Goal: Task Accomplishment & Management: Manage account settings

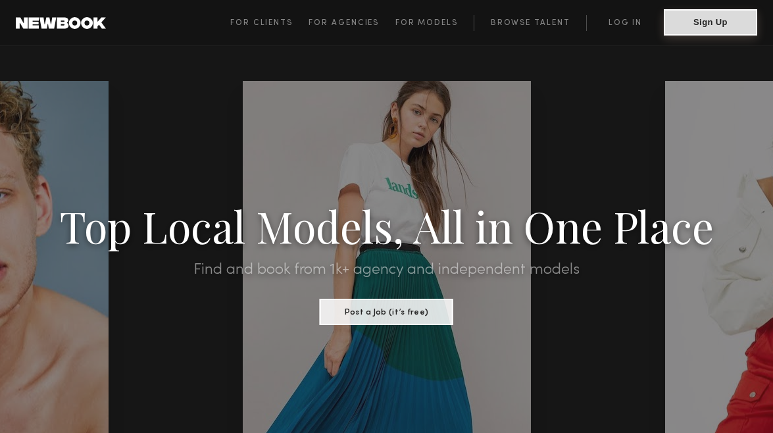
click at [705, 17] on button "Sign Up" at bounding box center [710, 22] width 93 height 26
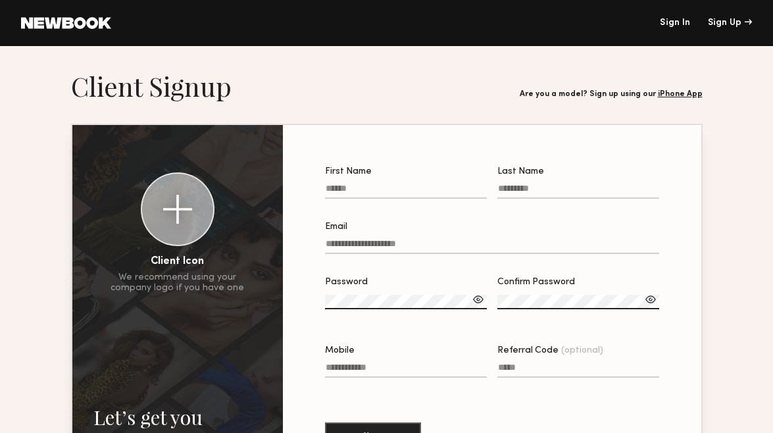
click at [359, 190] on input "First Name" at bounding box center [406, 191] width 162 height 15
type input "*****"
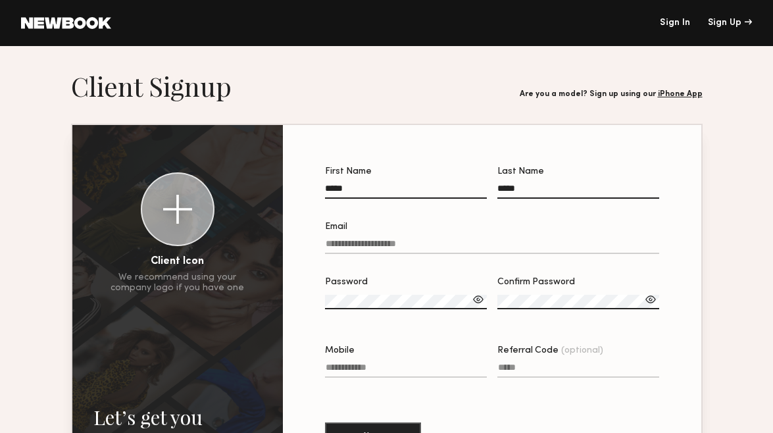
type input "**********"
click at [382, 247] on input "Email" at bounding box center [492, 246] width 334 height 15
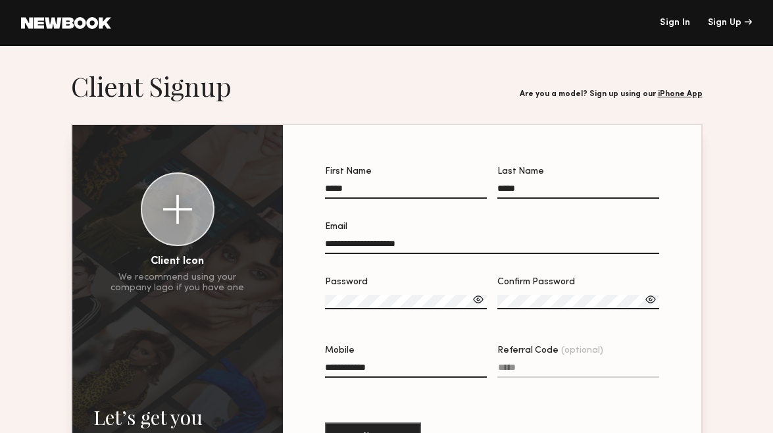
type input "**********"
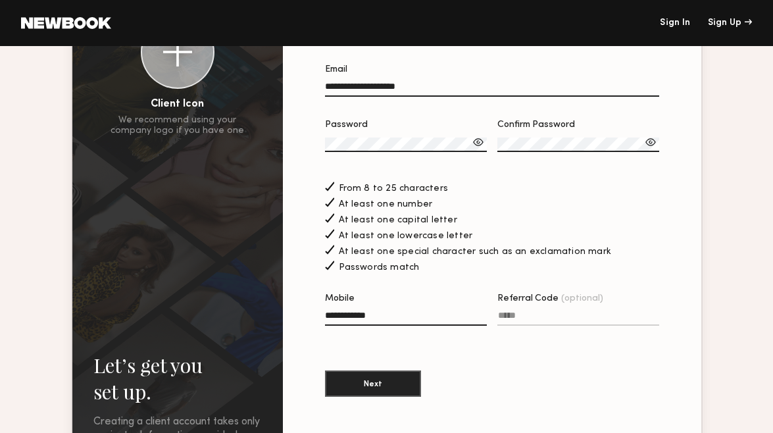
scroll to position [188, 0]
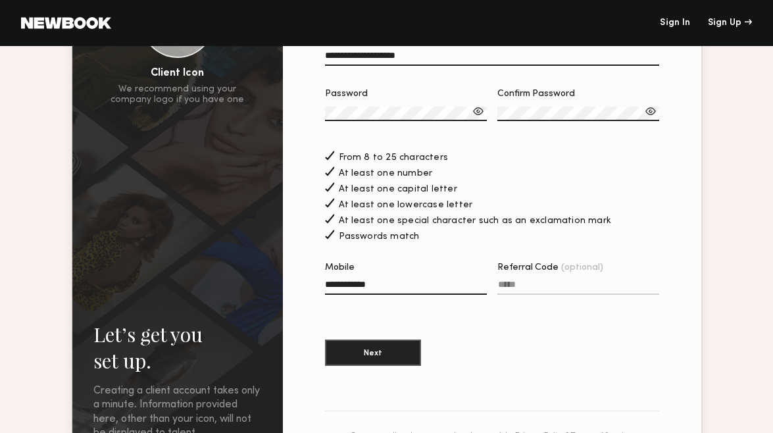
click at [519, 293] on input "Referral Code (optional)" at bounding box center [578, 287] width 162 height 15
click at [377, 357] on button "Next" at bounding box center [373, 352] width 96 height 26
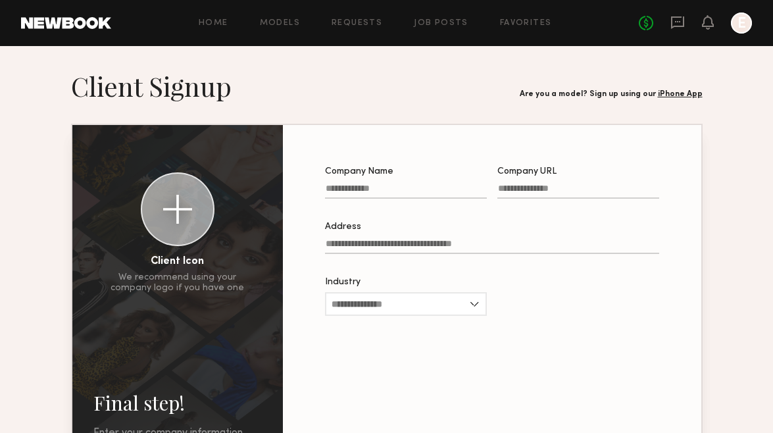
click at [369, 186] on input "Company Name" at bounding box center [406, 191] width 162 height 15
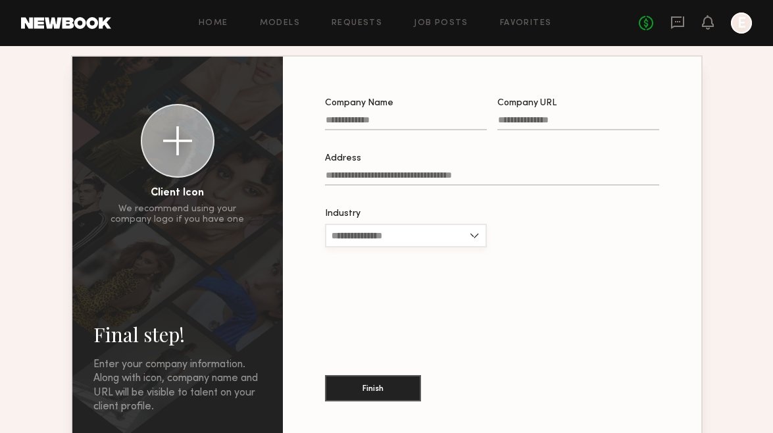
scroll to position [69, 0]
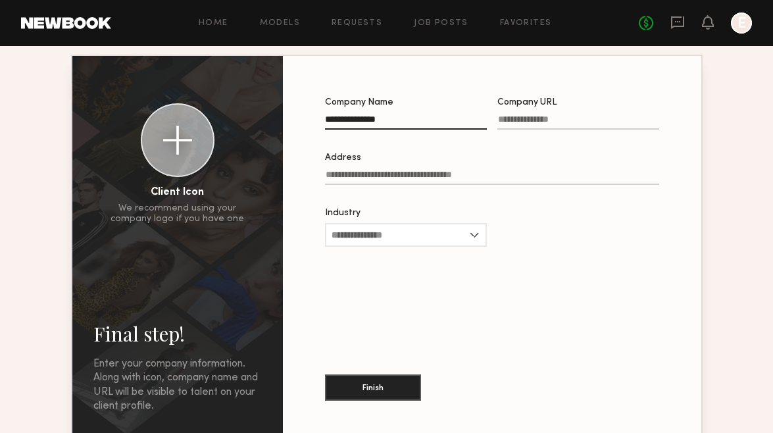
type input "**********"
click at [515, 116] on input "Company URL" at bounding box center [578, 121] width 162 height 15
paste input "**********"
type input "**********"
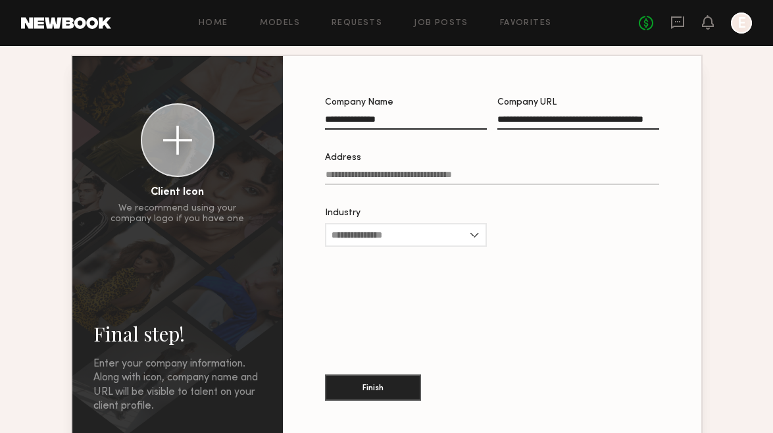
scroll to position [0, 0]
click at [407, 176] on input "Address" at bounding box center [492, 177] width 334 height 15
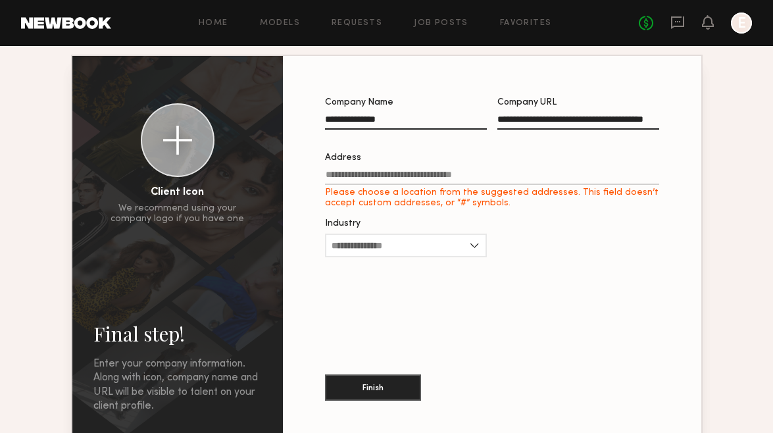
paste input "**********"
type input "**********"
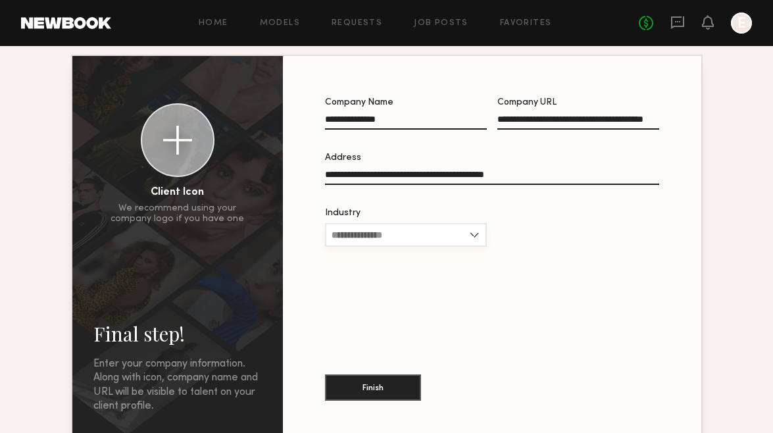
click at [453, 242] on input "Industry" at bounding box center [406, 235] width 162 height 24
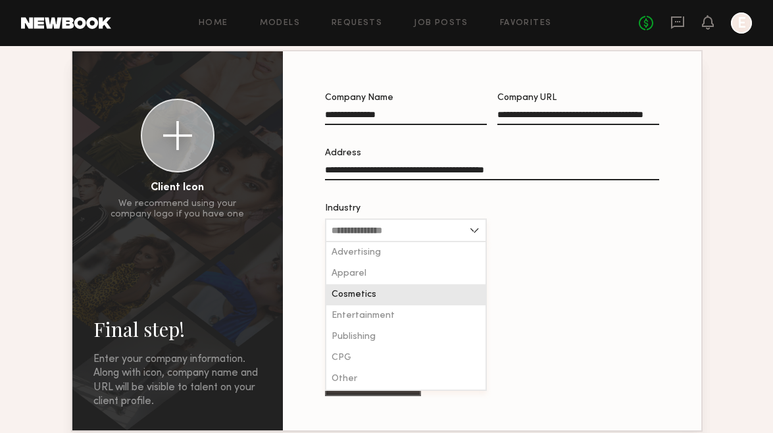
scroll to position [74, 0]
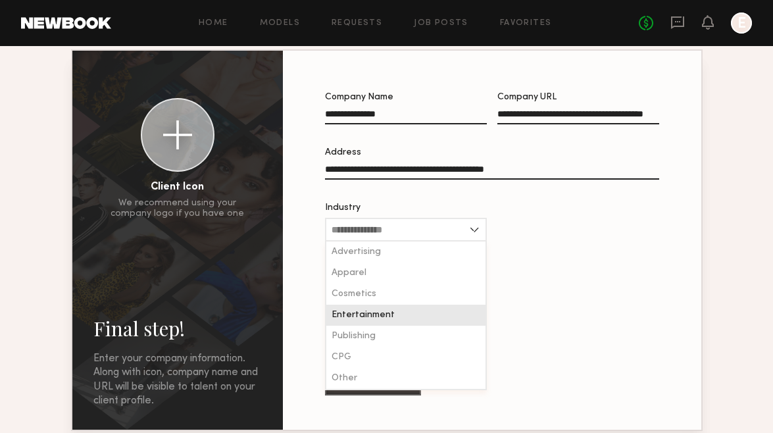
click at [429, 311] on div "Entertainment" at bounding box center [405, 315] width 159 height 21
type input "**********"
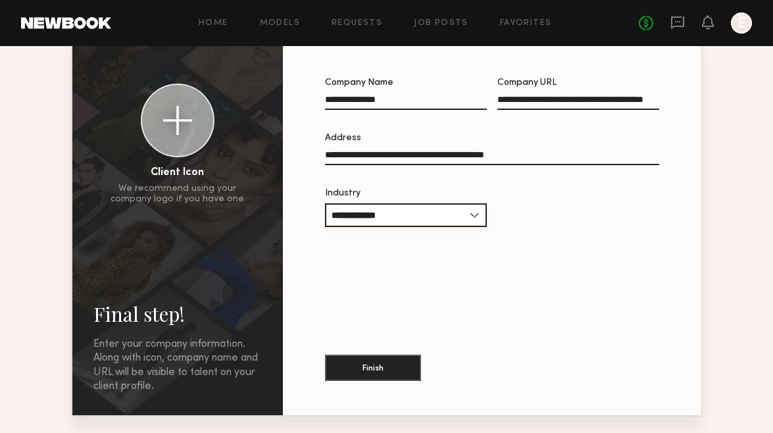
scroll to position [90, 0]
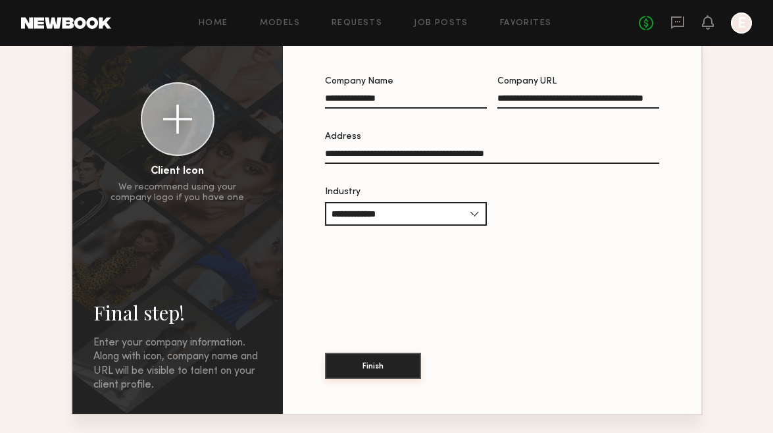
click at [379, 365] on button "Finish" at bounding box center [373, 366] width 96 height 26
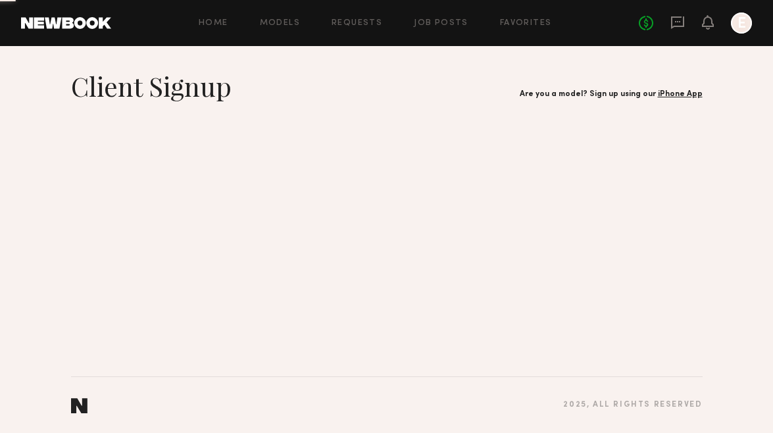
scroll to position [0, 0]
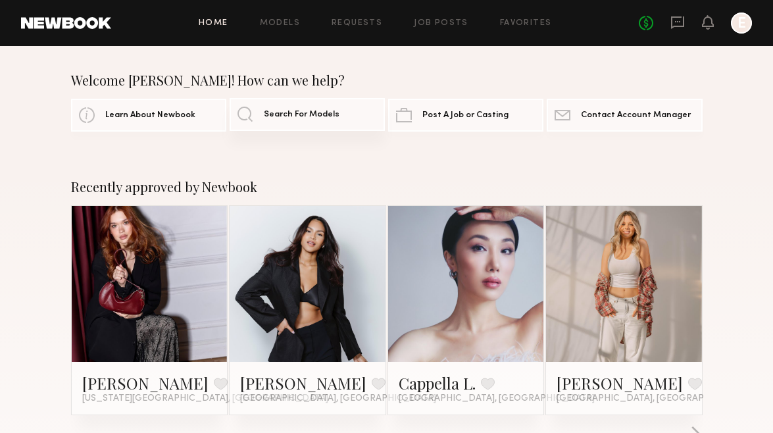
click at [282, 111] on span "Search For Models" at bounding box center [302, 115] width 76 height 9
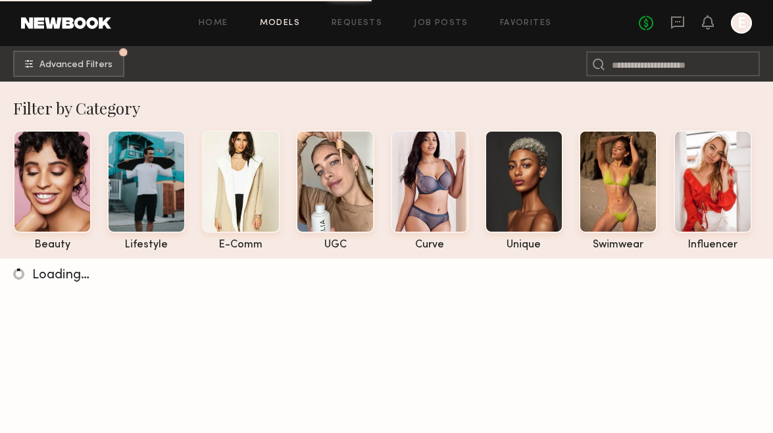
click at [737, 26] on div at bounding box center [741, 23] width 21 height 21
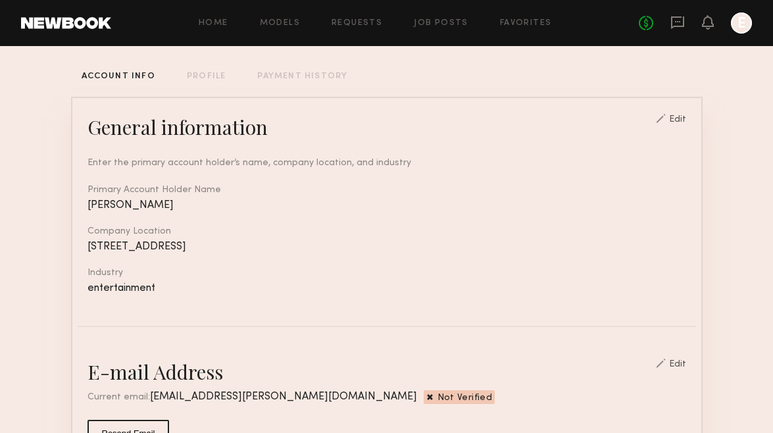
scroll to position [73, 0]
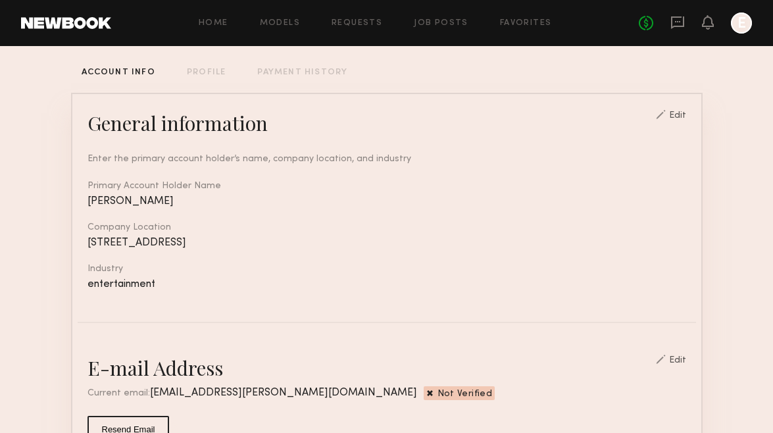
click at [197, 71] on div "PROFILE" at bounding box center [206, 72] width 39 height 9
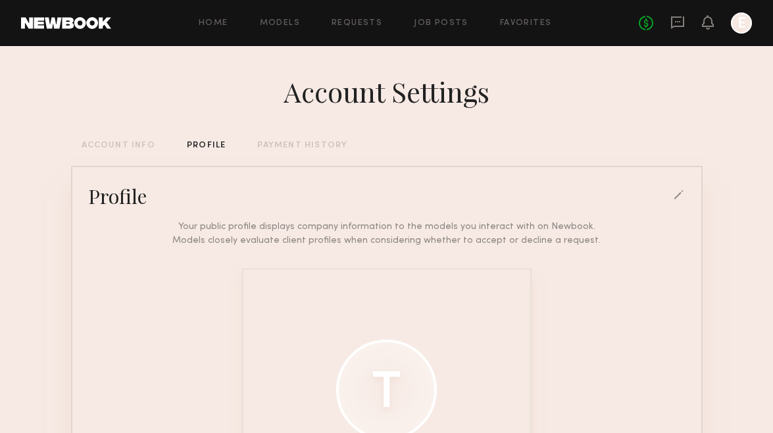
click at [734, 26] on div at bounding box center [741, 23] width 21 height 21
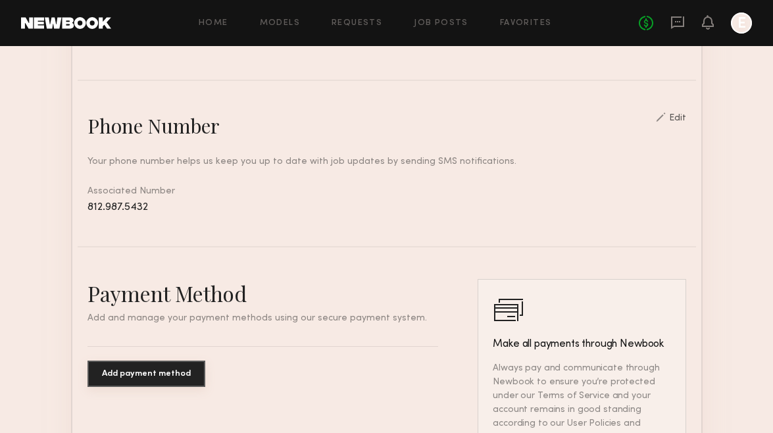
scroll to position [840, 0]
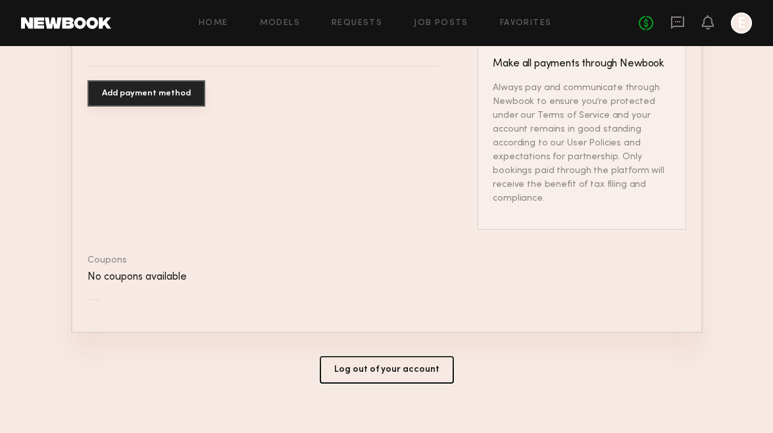
click at [349, 356] on button "Log out of your account" at bounding box center [387, 370] width 134 height 28
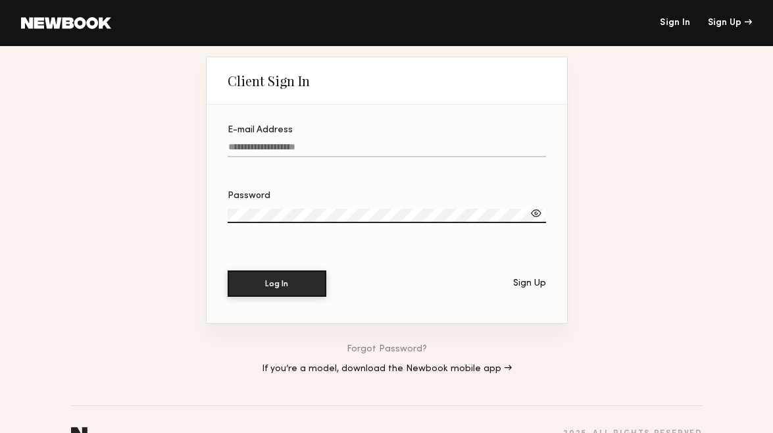
click at [71, 27] on link at bounding box center [66, 23] width 90 height 12
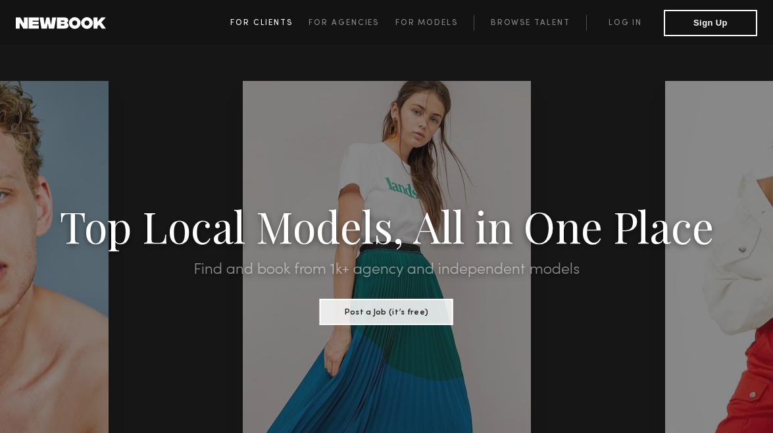
click at [257, 19] on span "For Clients" at bounding box center [261, 23] width 63 height 8
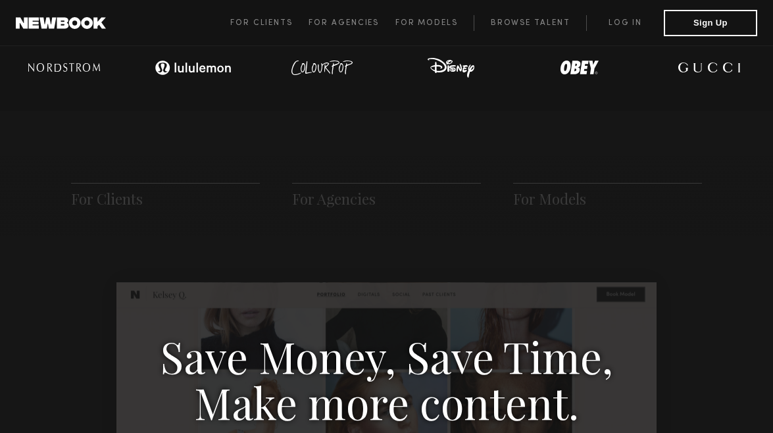
scroll to position [521, 0]
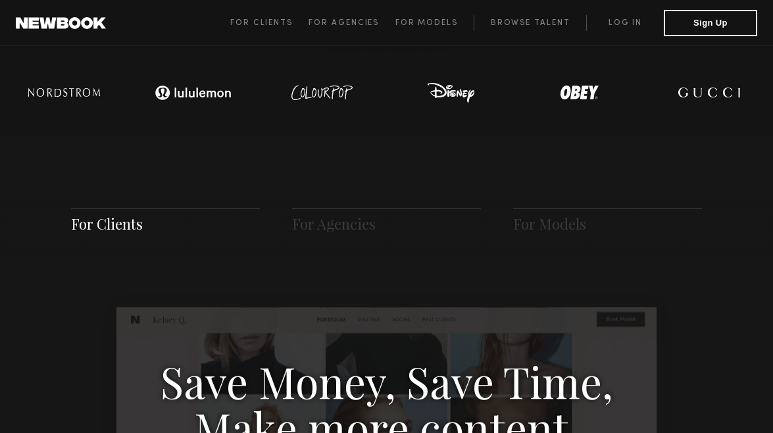
click at [101, 220] on span "For Clients" at bounding box center [107, 224] width 72 height 20
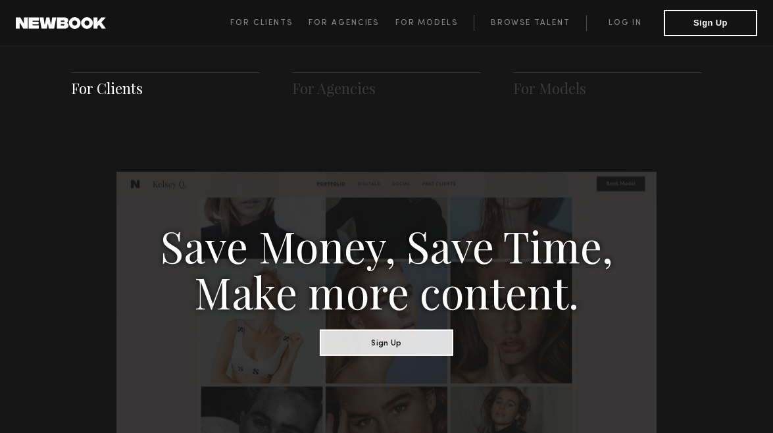
scroll to position [657, 0]
click at [374, 344] on button "Sign Up" at bounding box center [387, 341] width 134 height 26
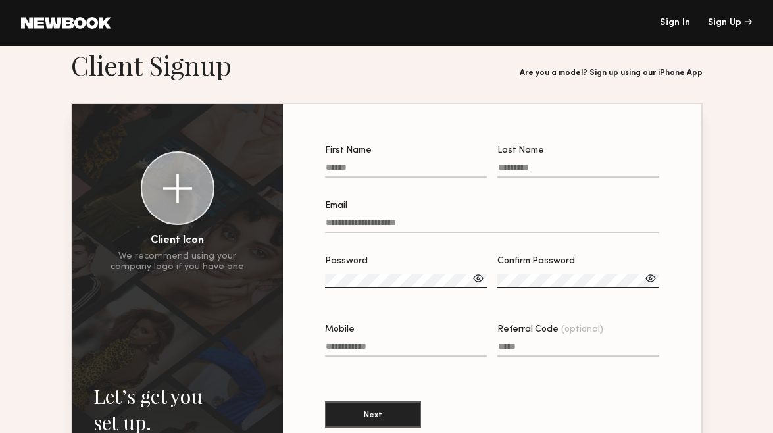
scroll to position [26, 0]
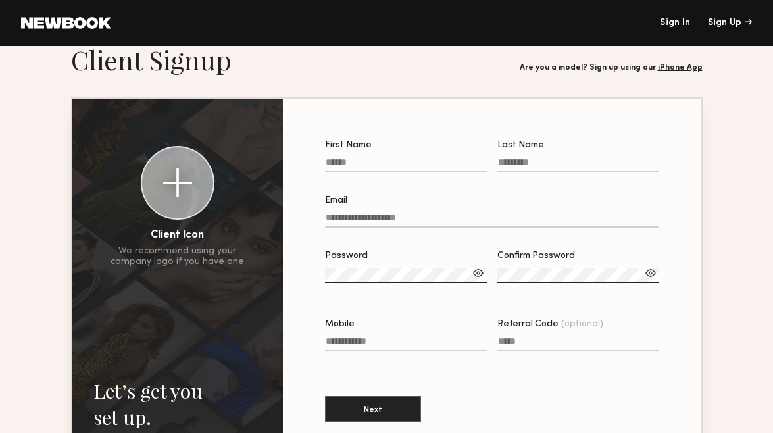
click at [674, 67] on link "iPhone App" at bounding box center [680, 68] width 45 height 8
click at [671, 24] on link "Sign In" at bounding box center [675, 22] width 30 height 9
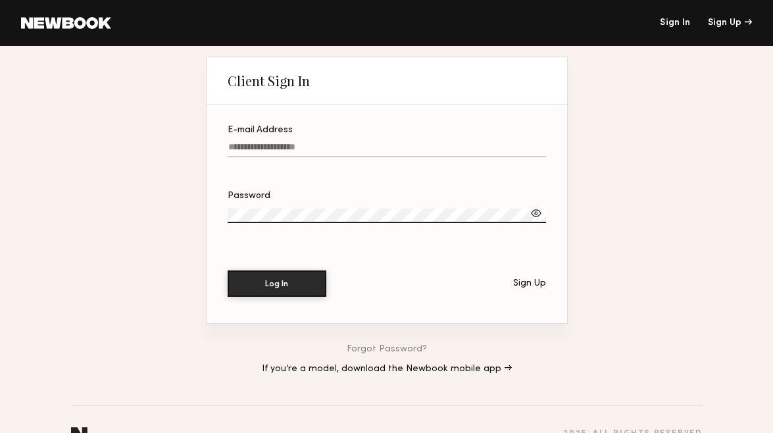
click at [344, 141] on label "E-mail Address" at bounding box center [387, 148] width 318 height 45
click at [344, 142] on input "E-mail Address" at bounding box center [387, 149] width 318 height 15
type input "**********"
click at [271, 284] on button "Log In" at bounding box center [277, 283] width 99 height 26
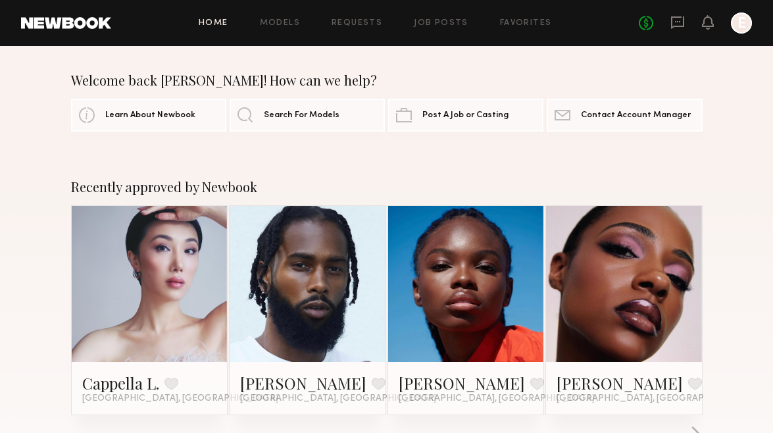
click at [738, 25] on div at bounding box center [741, 23] width 21 height 21
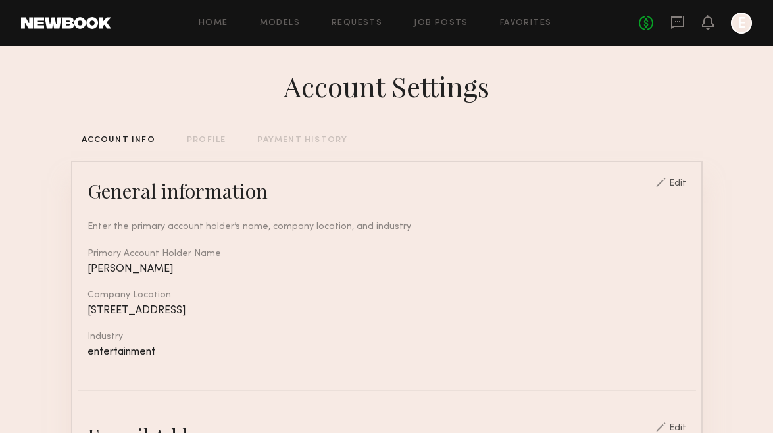
scroll to position [1, 0]
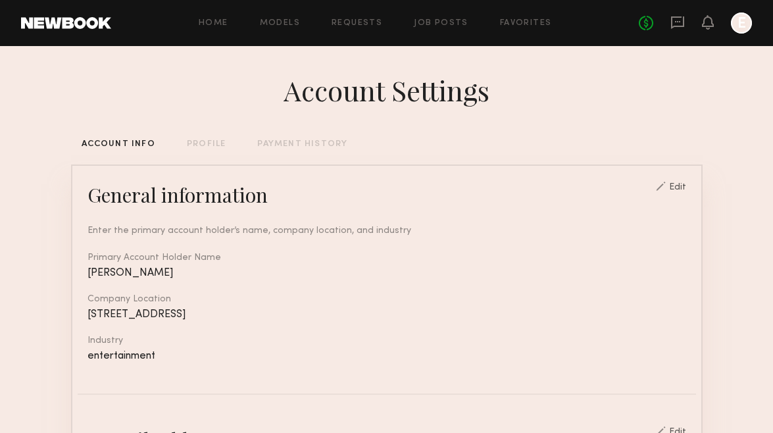
click at [199, 144] on div "PROFILE" at bounding box center [206, 144] width 39 height 9
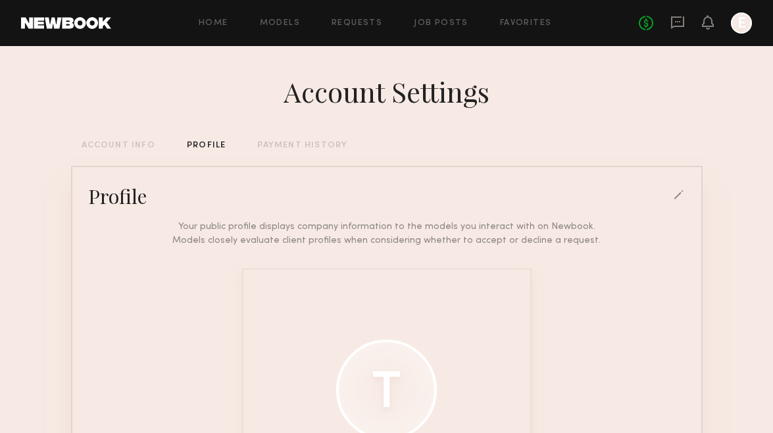
click at [292, 146] on div "PAYMENT HISTORY" at bounding box center [302, 145] width 90 height 9
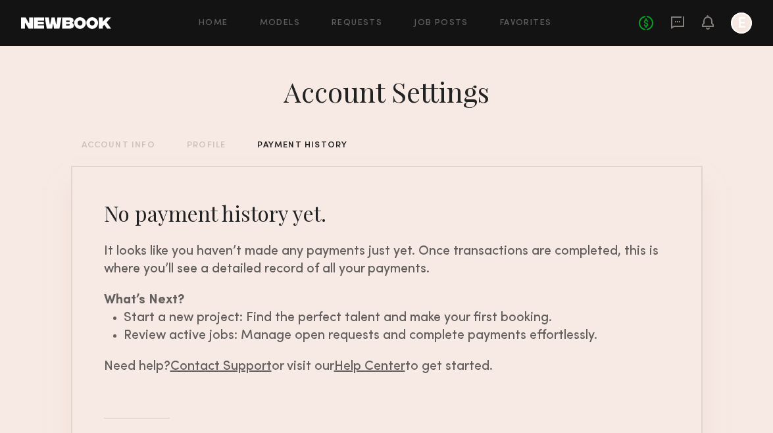
click at [95, 144] on div "ACCOUNT INFO" at bounding box center [119, 145] width 74 height 9
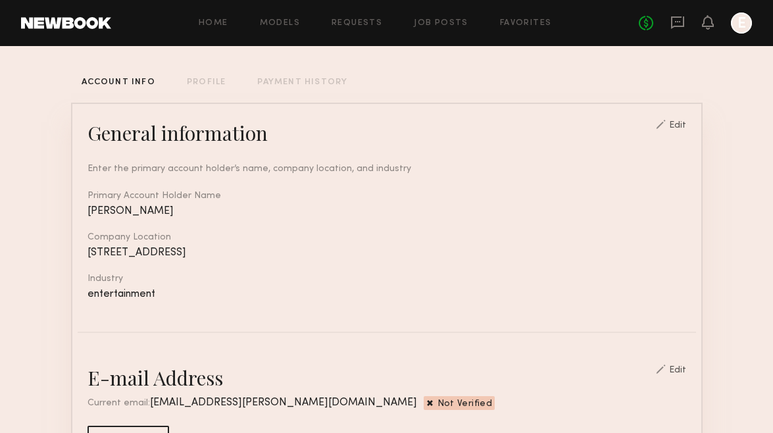
scroll to position [27, 0]
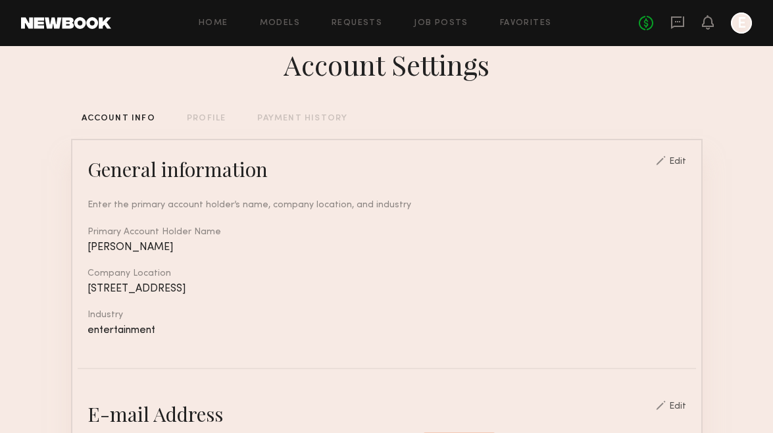
click at [681, 162] on div "Edit" at bounding box center [677, 161] width 17 height 9
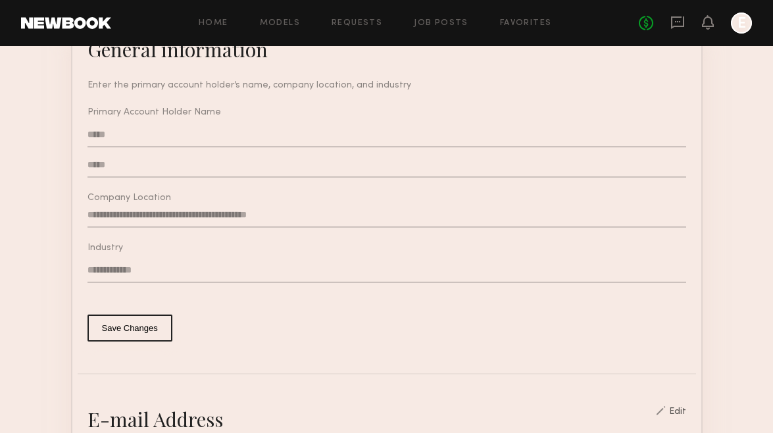
scroll to position [0, 0]
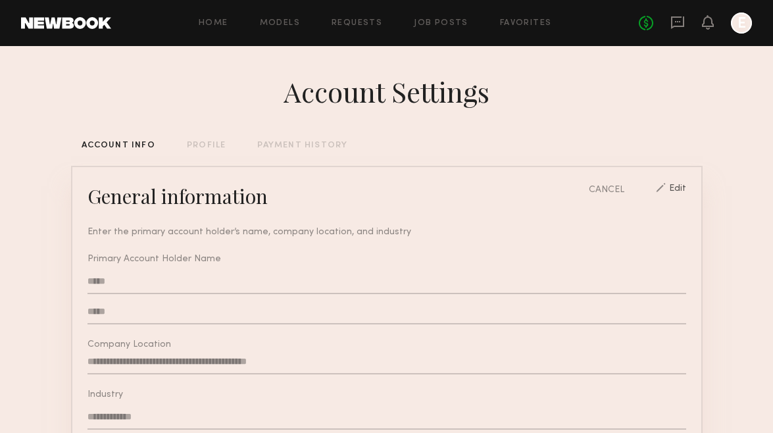
click at [738, 26] on div at bounding box center [741, 23] width 21 height 21
click at [746, 21] on div at bounding box center [741, 23] width 21 height 21
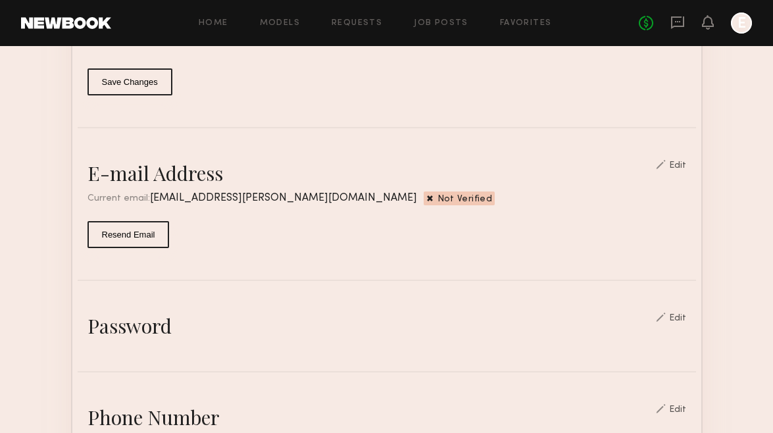
scroll to position [440, 0]
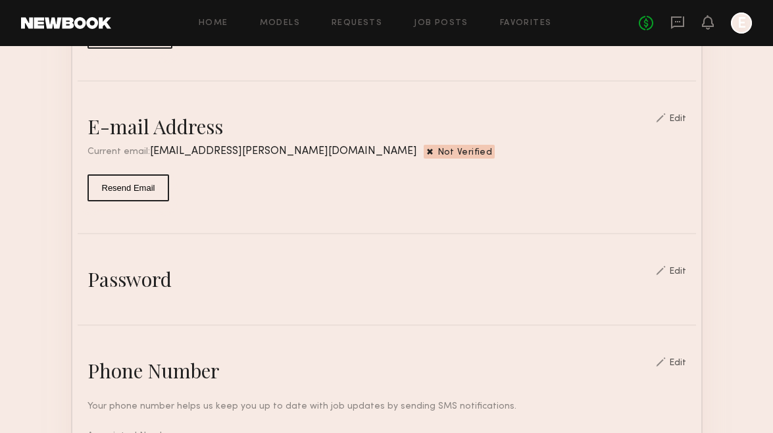
click at [679, 124] on div "Edit" at bounding box center [677, 118] width 17 height 9
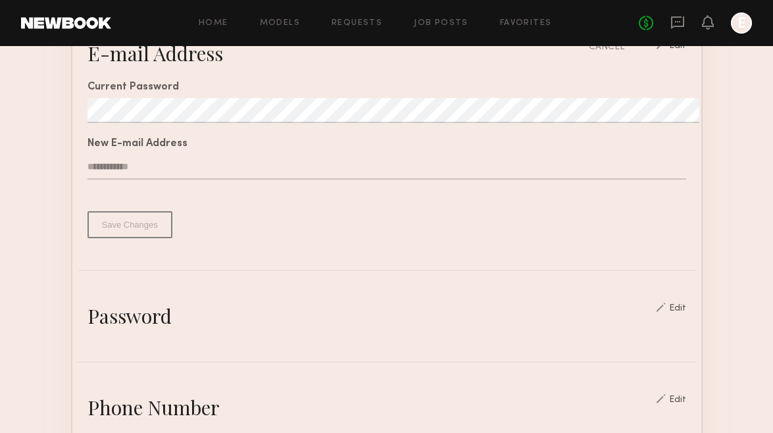
scroll to position [645, 0]
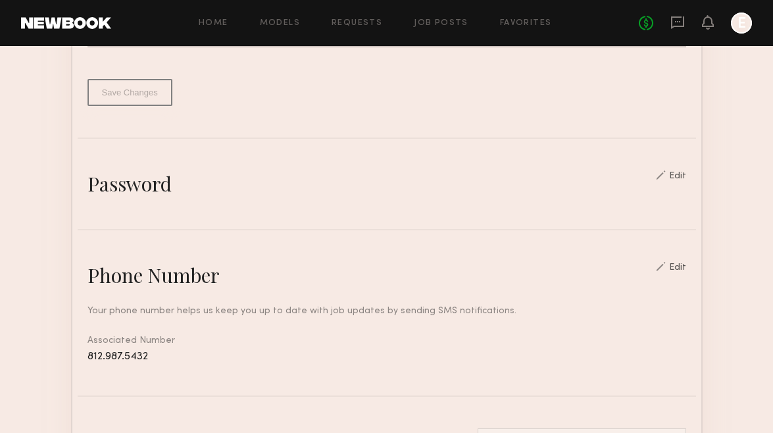
click at [682, 176] on div "Edit" at bounding box center [677, 176] width 17 height 9
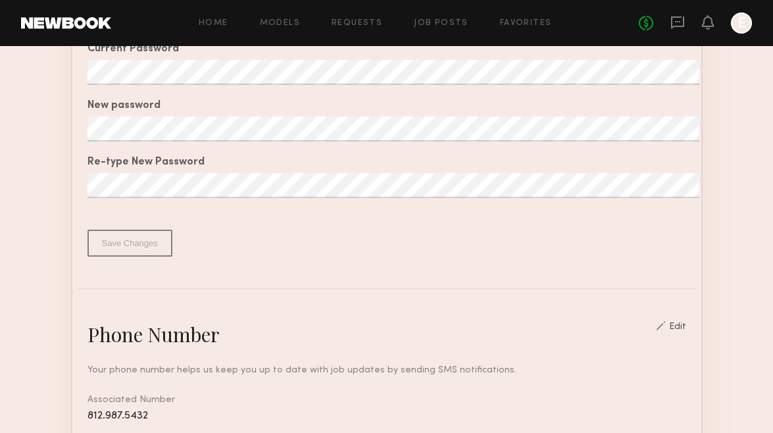
scroll to position [832, 0]
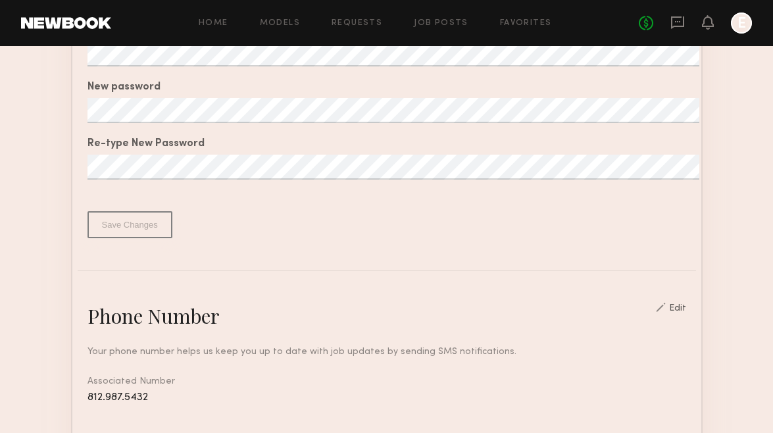
click at [678, 307] on div "Edit" at bounding box center [677, 308] width 17 height 9
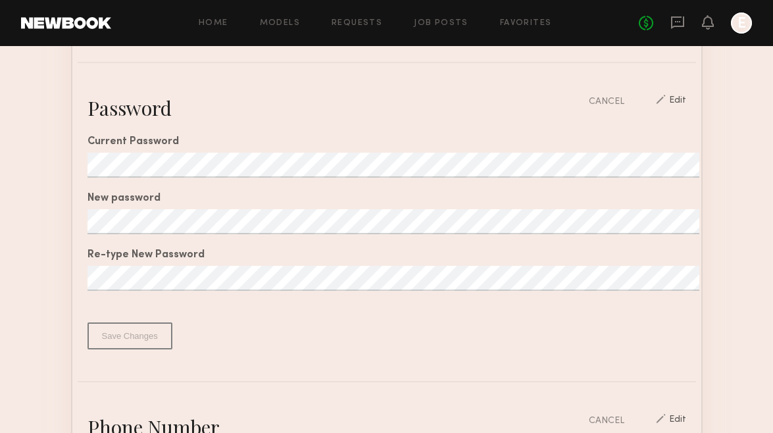
scroll to position [0, 0]
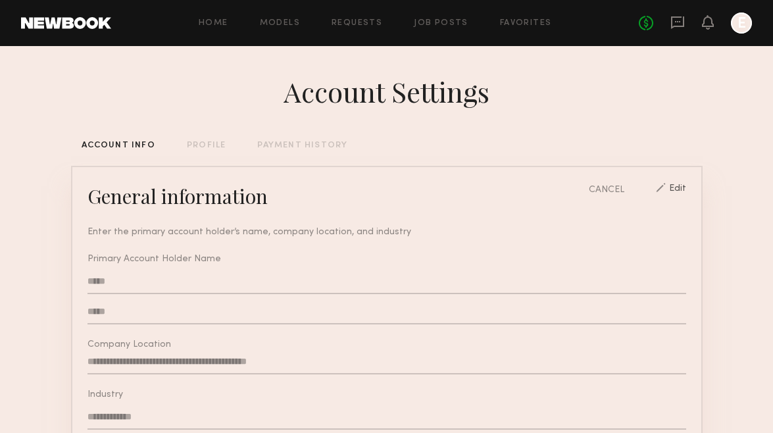
click at [68, 25] on link at bounding box center [66, 23] width 90 height 12
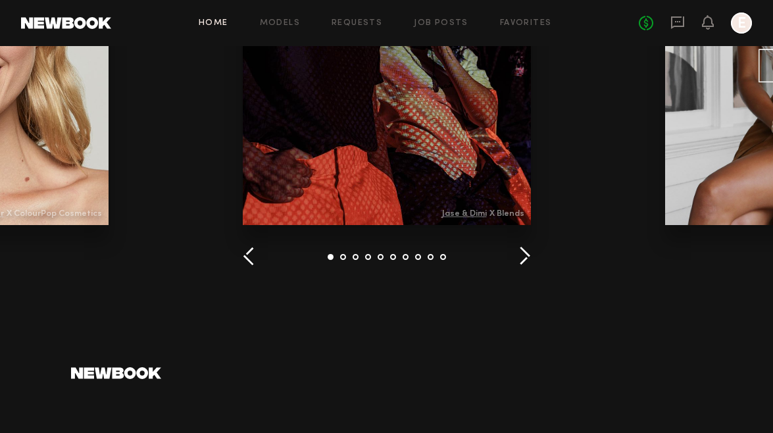
scroll to position [1543, 0]
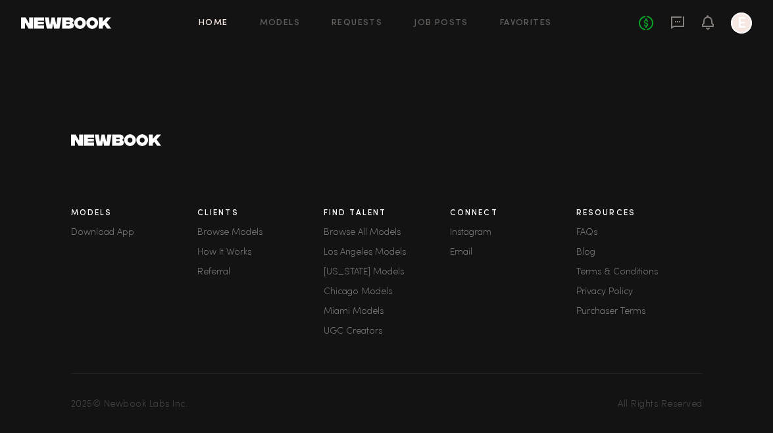
click at [584, 228] on link "FAQs" at bounding box center [639, 232] width 126 height 9
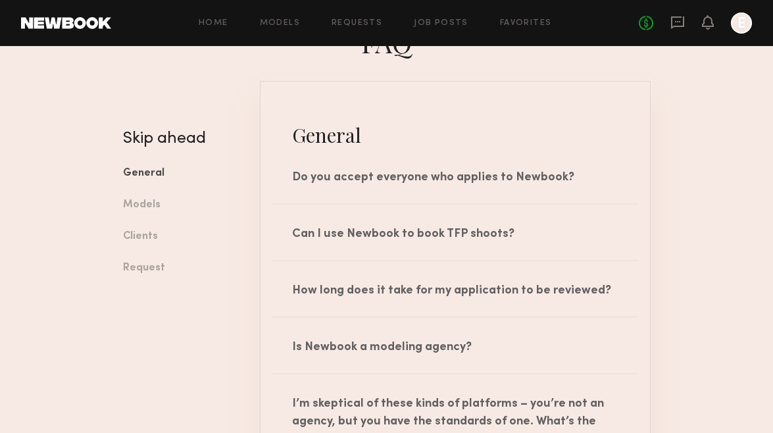
scroll to position [22, 0]
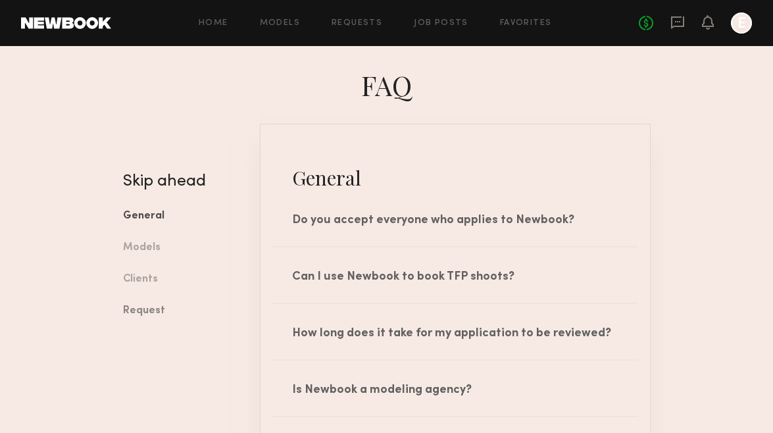
click at [141, 311] on link "Request" at bounding box center [181, 311] width 117 height 32
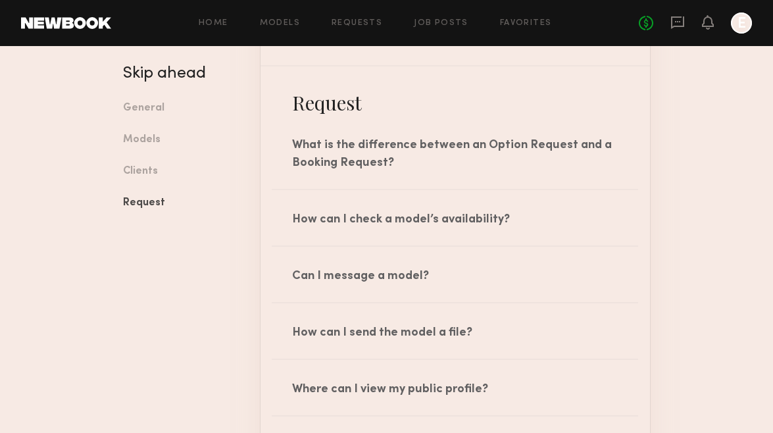
scroll to position [1945, 0]
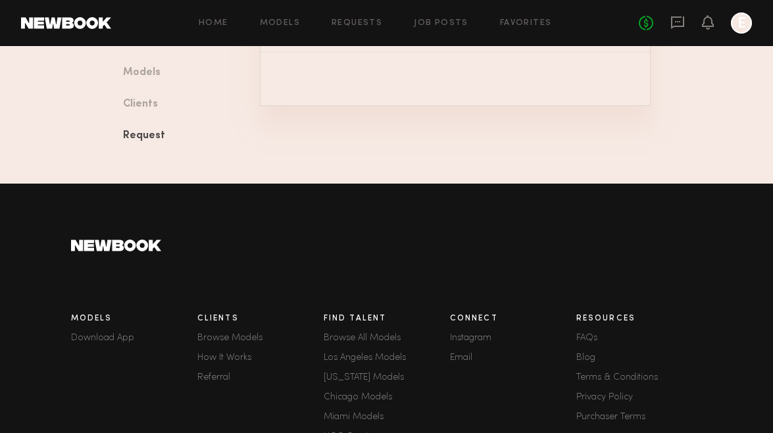
scroll to position [2467, 0]
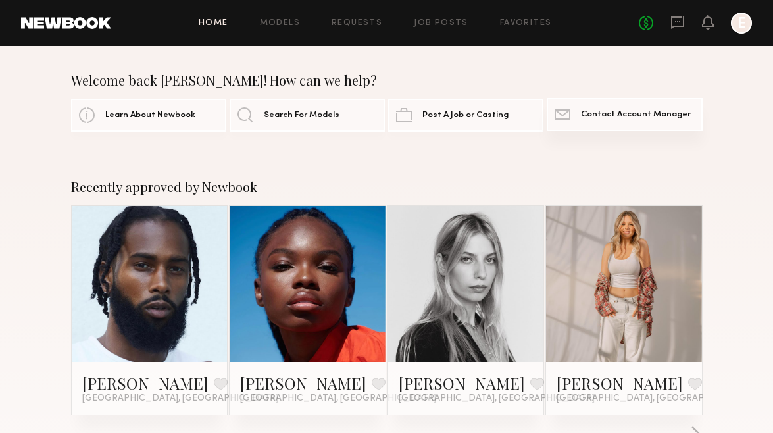
click at [640, 117] on span "Contact Account Manager" at bounding box center [636, 115] width 110 height 9
click at [593, 102] on link "Contact Newbook Contact Account Manager" at bounding box center [624, 114] width 155 height 33
click at [737, 24] on div at bounding box center [741, 23] width 21 height 21
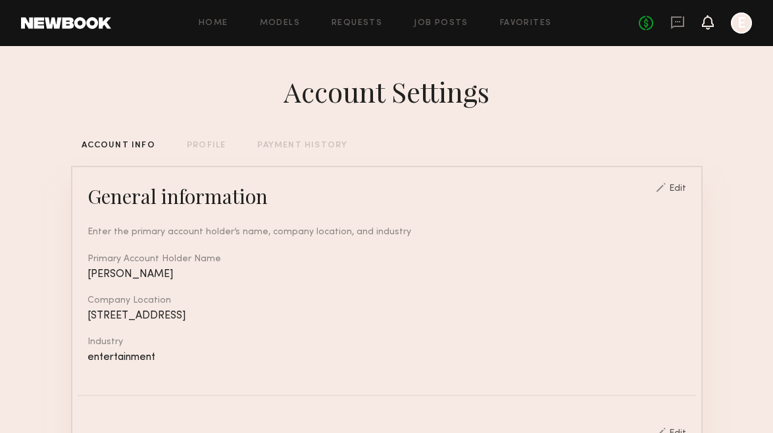
click at [704, 22] on icon at bounding box center [708, 21] width 11 height 9
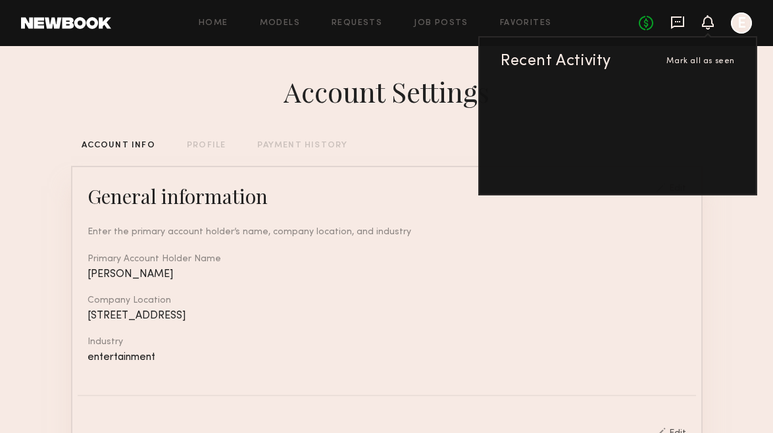
click at [680, 22] on icon at bounding box center [677, 21] width 5 height 1
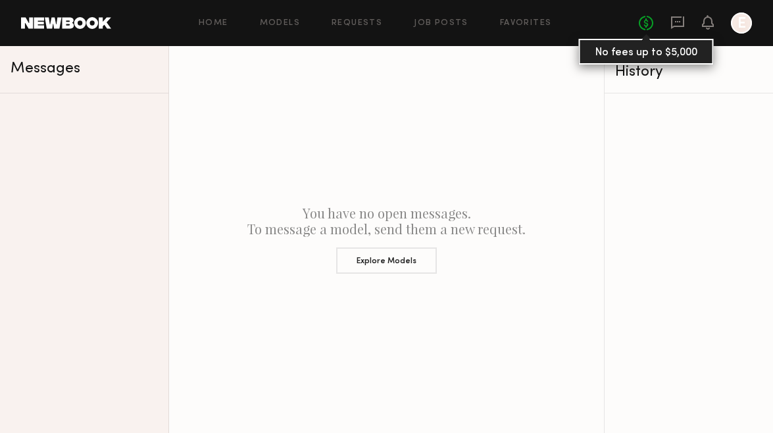
click at [648, 24] on link "No fees up to $5,000" at bounding box center [646, 23] width 14 height 14
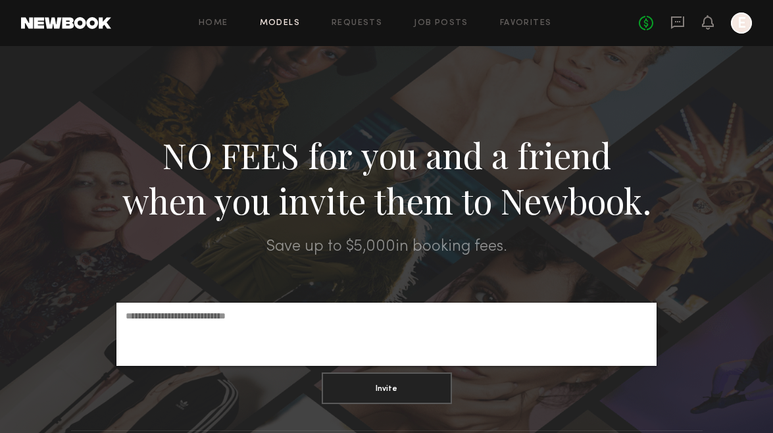
click at [270, 21] on link "Models" at bounding box center [280, 23] width 40 height 9
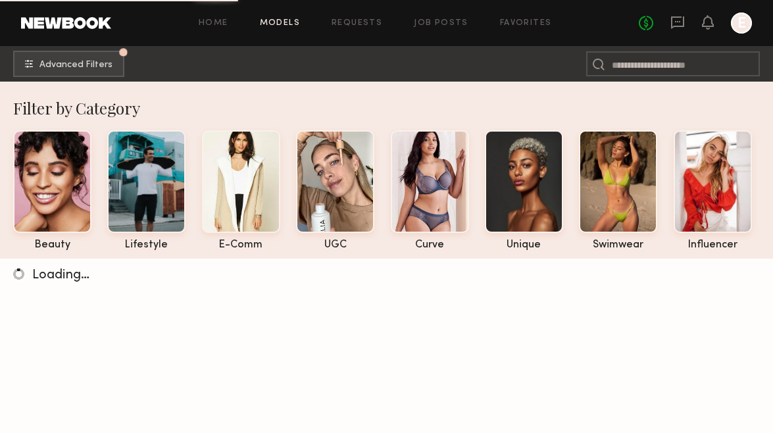
scroll to position [13, 0]
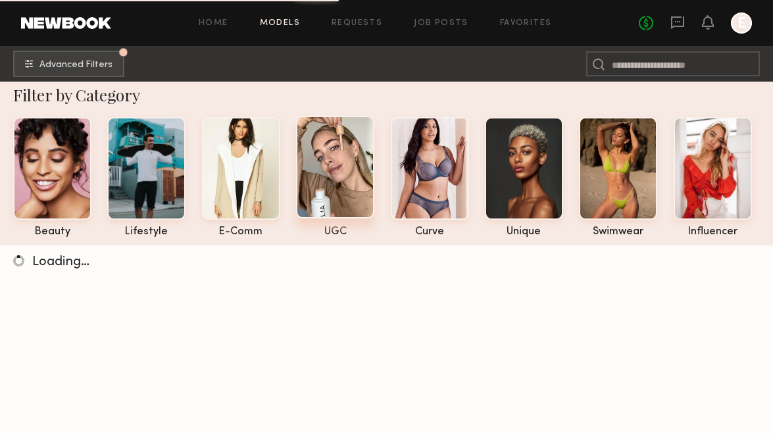
click at [336, 190] on div at bounding box center [335, 167] width 78 height 103
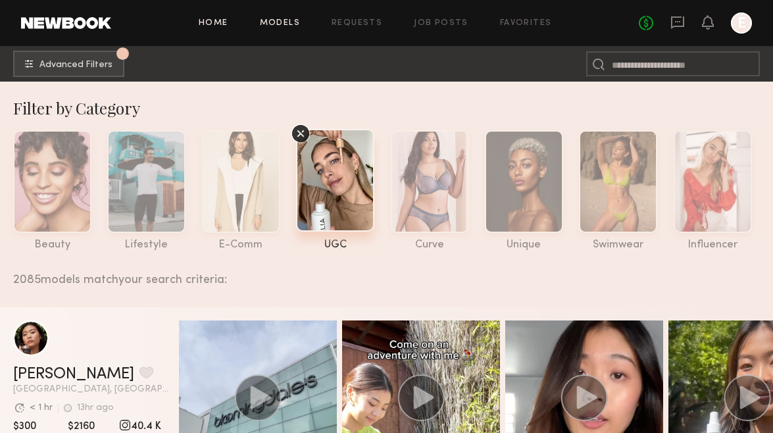
click at [222, 21] on link "Home" at bounding box center [214, 23] width 30 height 9
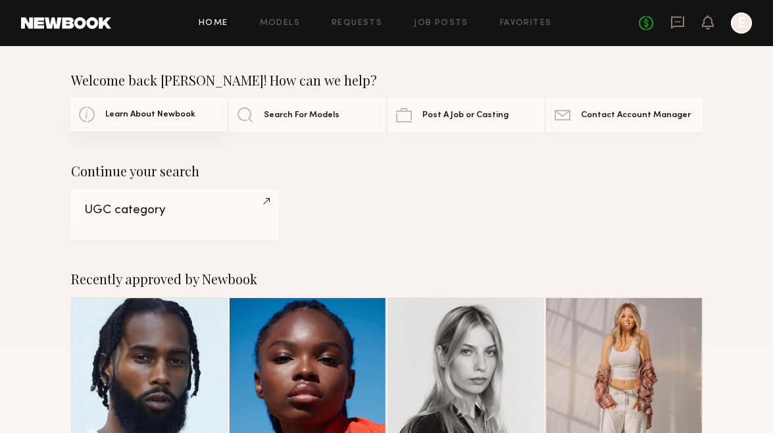
click at [128, 115] on span "Learn About Newbook" at bounding box center [150, 115] width 90 height 9
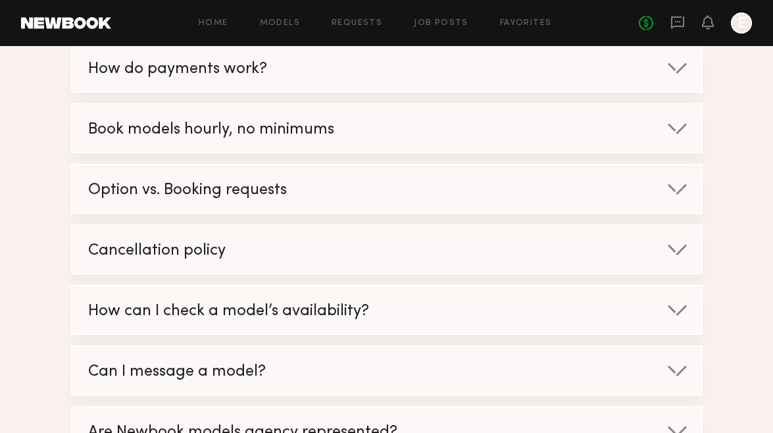
scroll to position [417, 0]
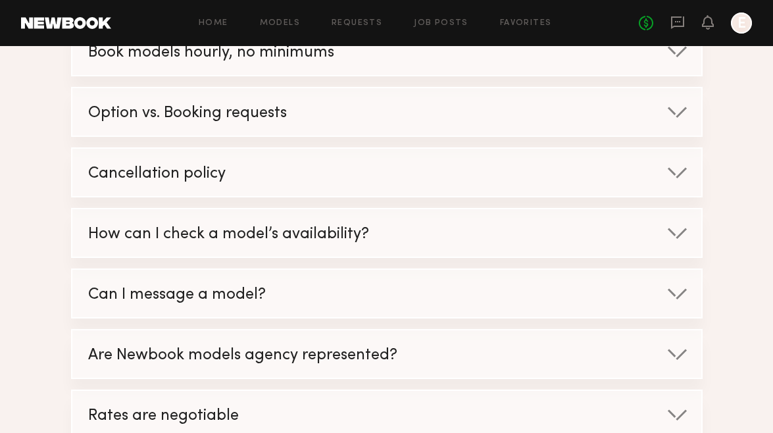
click at [367, 164] on div "Cancellation policy" at bounding box center [372, 174] width 601 height 50
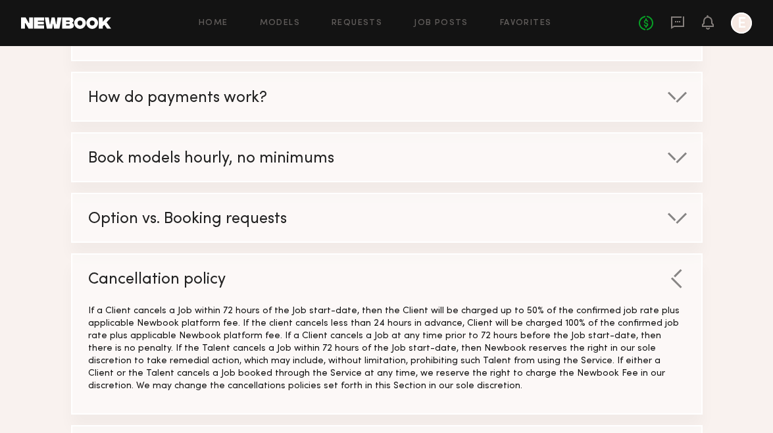
scroll to position [0, 0]
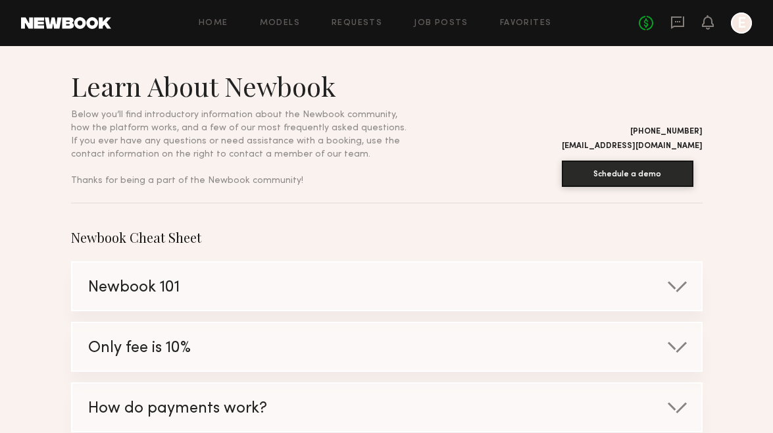
click at [743, 22] on div at bounding box center [741, 23] width 21 height 21
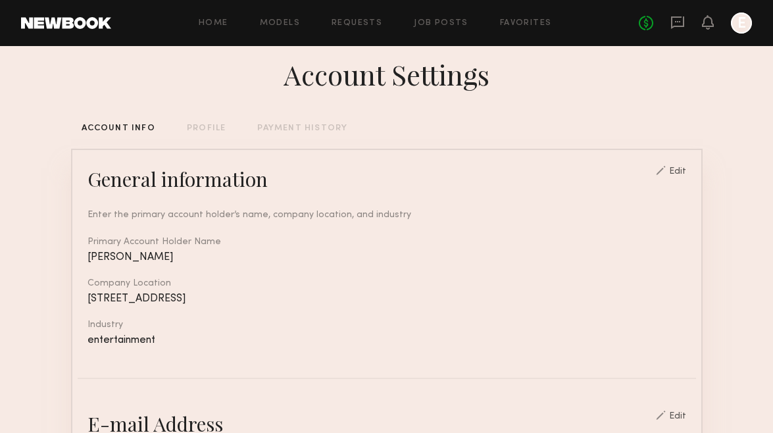
scroll to position [24, 0]
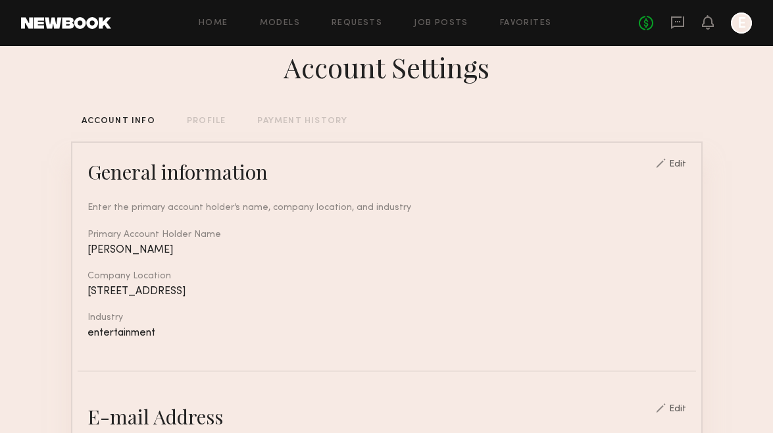
click at [191, 118] on div "PROFILE" at bounding box center [206, 121] width 39 height 9
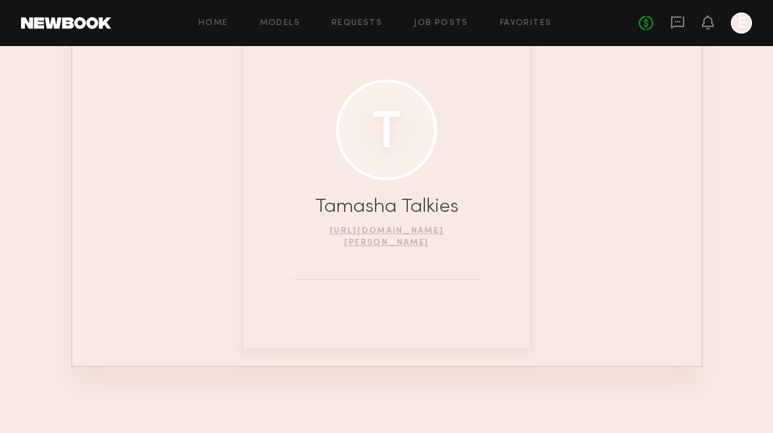
scroll to position [245, 0]
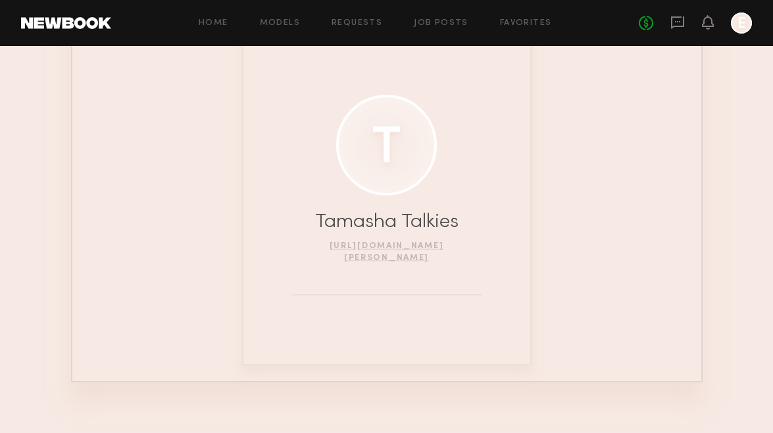
click at [401, 148] on div at bounding box center [386, 145] width 101 height 101
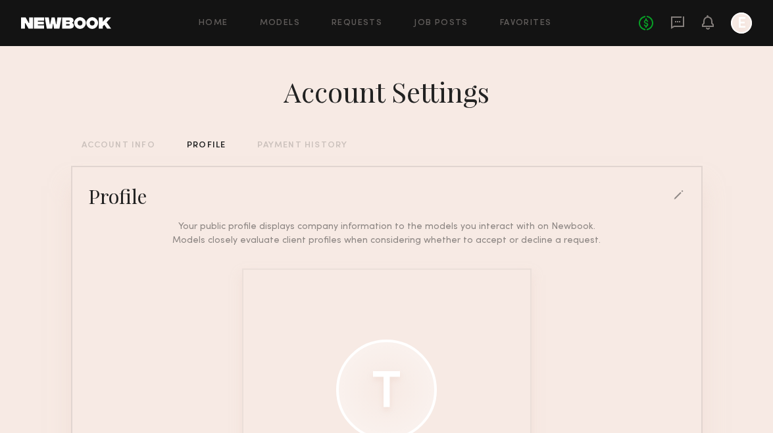
click at [105, 145] on div "ACCOUNT INFO" at bounding box center [119, 145] width 74 height 9
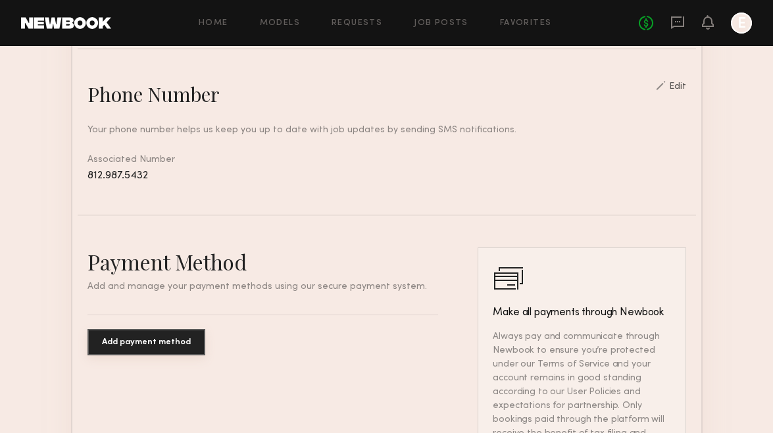
scroll to position [840, 0]
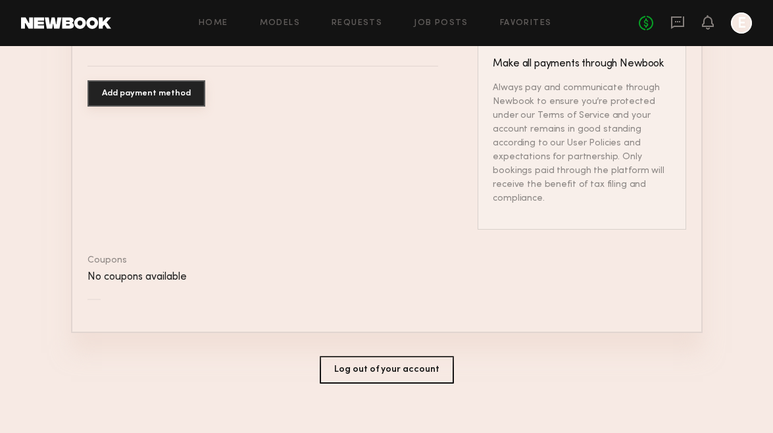
click at [75, 32] on header "Home Models Requests Job Posts Favorites Sign Out No fees up to $5,000 E" at bounding box center [386, 23] width 773 height 46
click at [70, 22] on link at bounding box center [66, 23] width 90 height 12
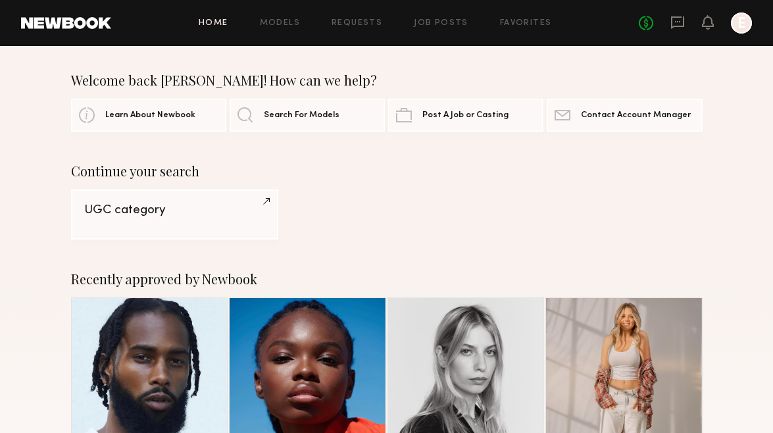
click at [736, 32] on div at bounding box center [741, 23] width 21 height 21
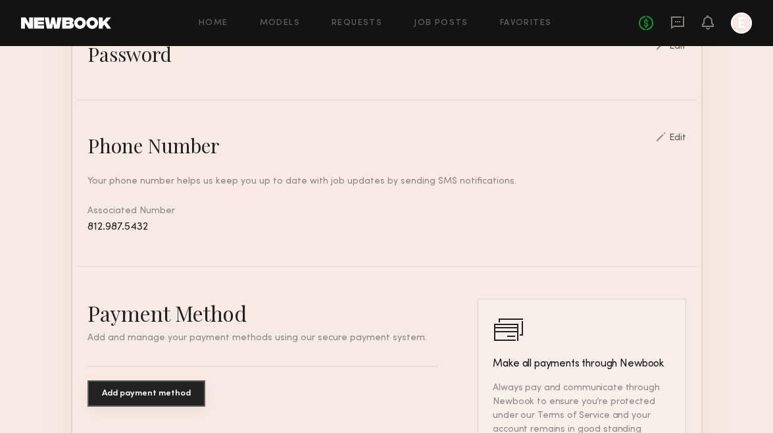
scroll to position [840, 0]
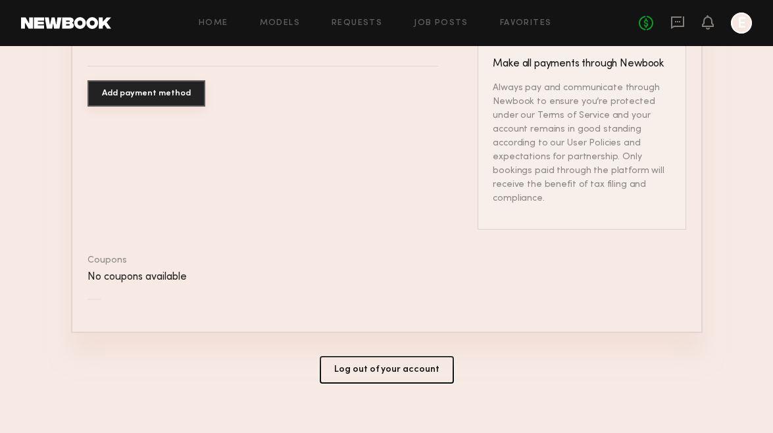
click at [388, 367] on button "Log out of your account" at bounding box center [387, 370] width 134 height 28
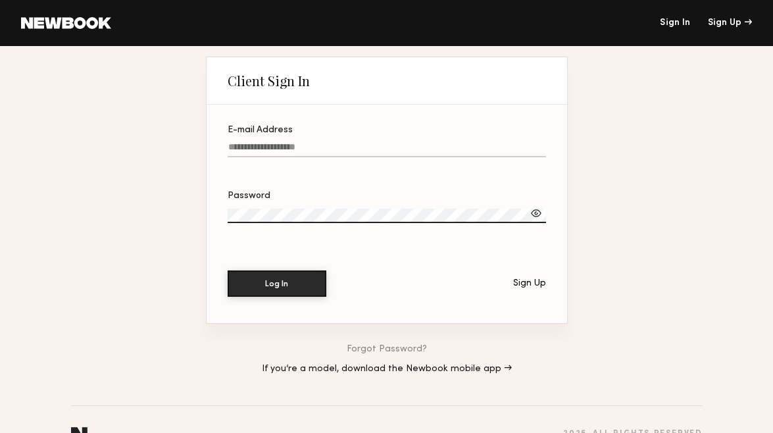
click at [280, 147] on input "E-mail Address" at bounding box center [387, 149] width 318 height 15
type input "**********"
click at [228, 270] on button "Log In" at bounding box center [277, 283] width 99 height 26
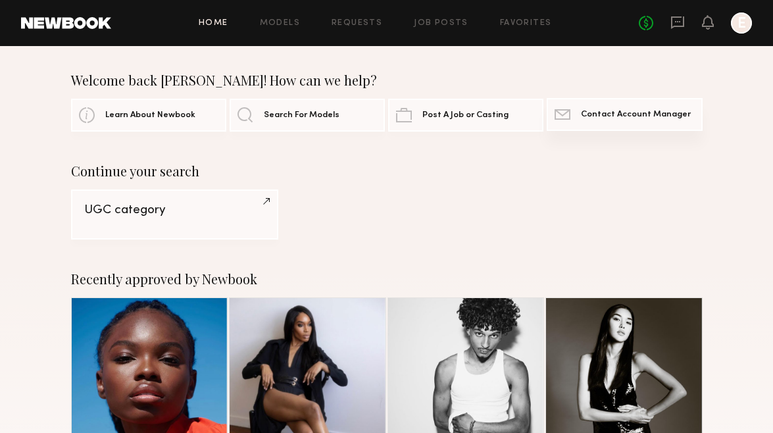
click at [601, 120] on link "Contact Newbook Contact Account Manager" at bounding box center [624, 114] width 155 height 33
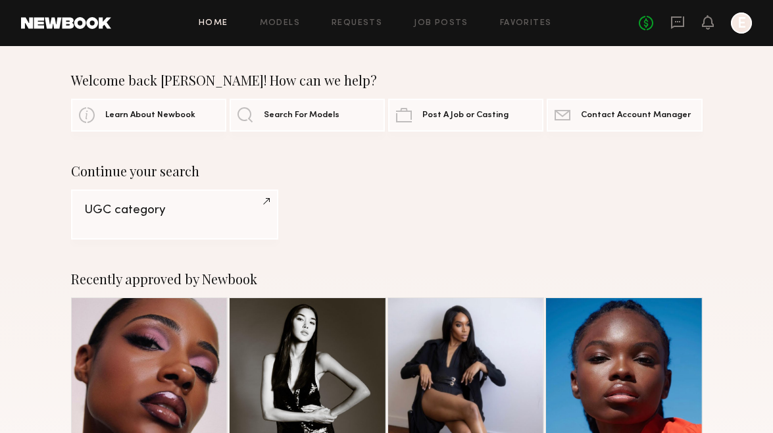
click at [740, 31] on div at bounding box center [741, 23] width 21 height 21
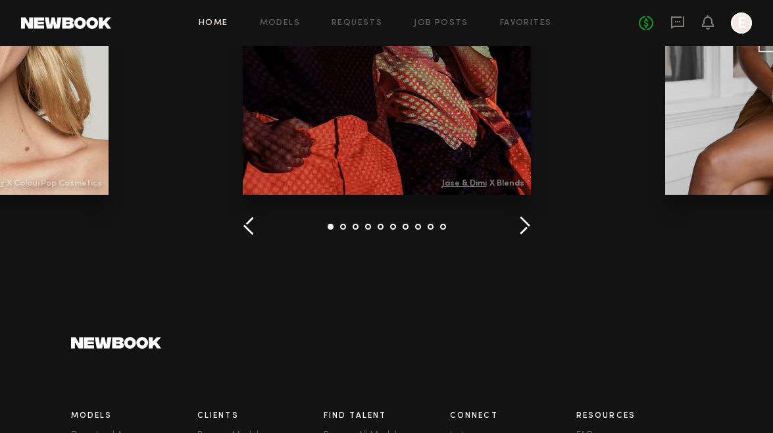
scroll to position [1635, 0]
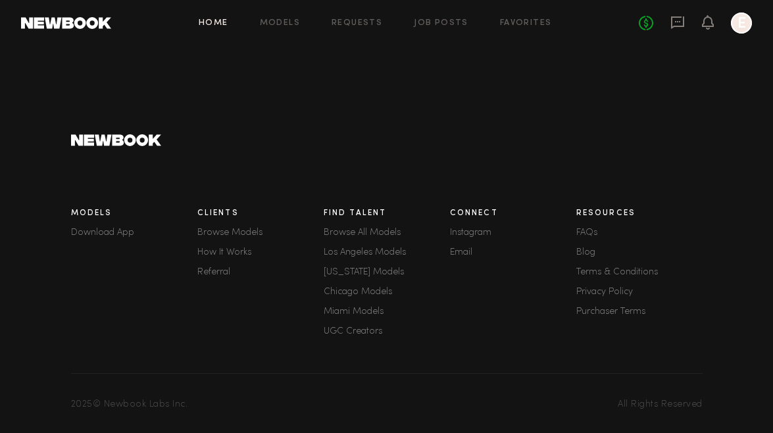
click at [594, 270] on link "Terms & Conditions" at bounding box center [639, 272] width 126 height 9
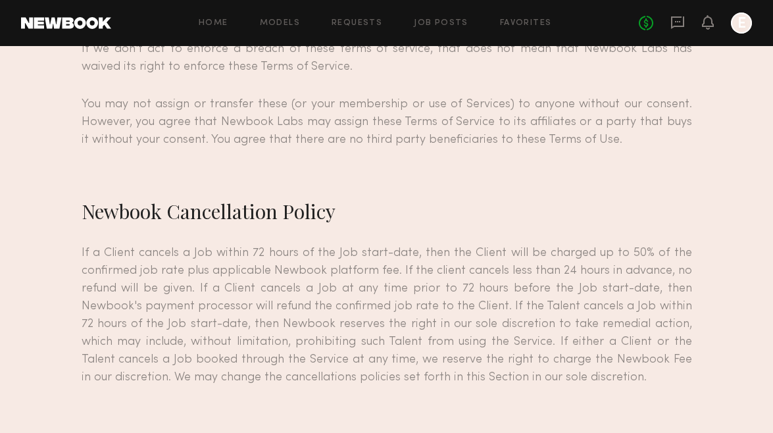
scroll to position [11102, 0]
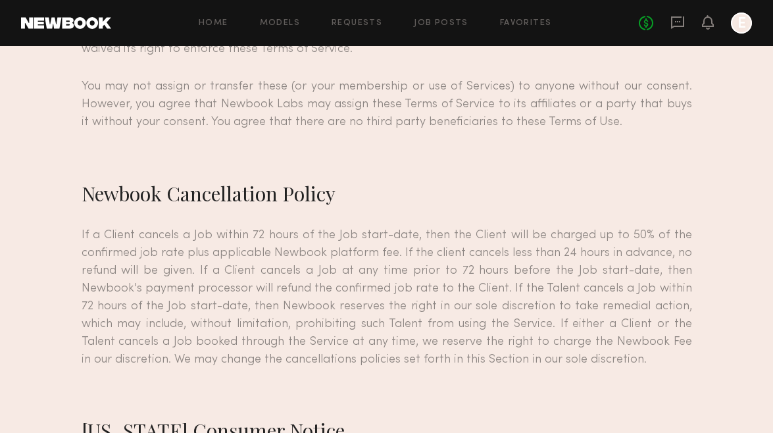
click at [738, 27] on div at bounding box center [741, 23] width 21 height 21
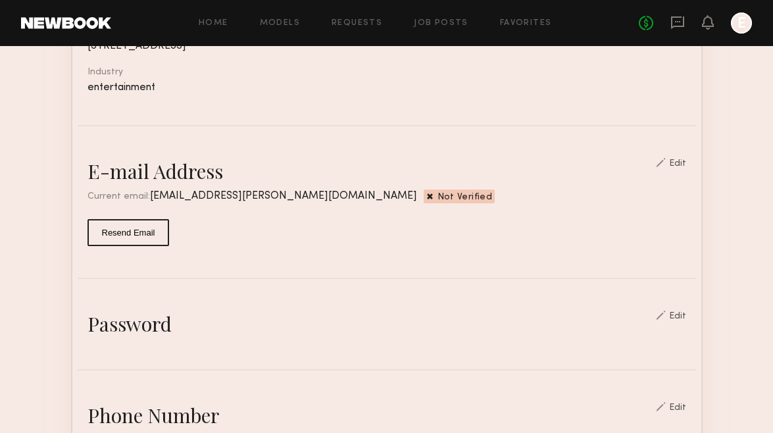
scroll to position [345, 0]
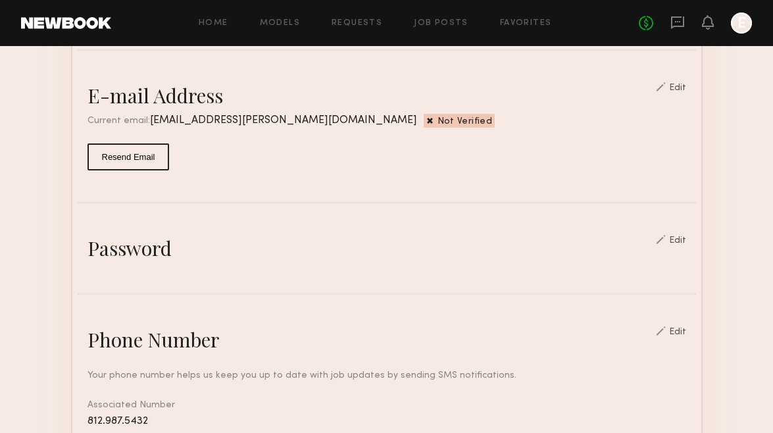
click at [141, 155] on button "Resend Email" at bounding box center [129, 156] width 82 height 27
